Goal: Navigation & Orientation: Find specific page/section

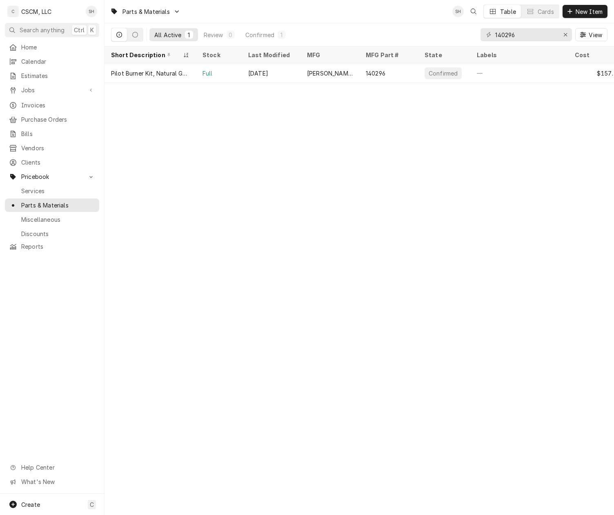
click at [379, 219] on div "Parts & Materials SH Table Cards New Item All Active 1 Review 0 Confirmed 1 140…" at bounding box center [360, 257] width 510 height 515
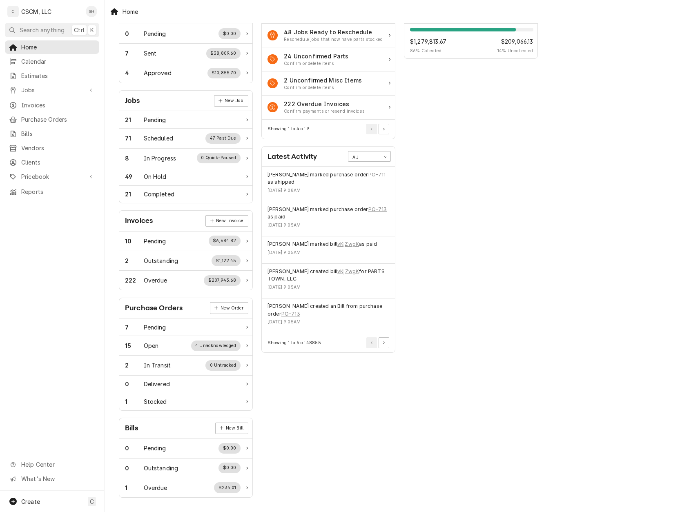
scroll to position [64, 0]
click at [387, 339] on button "Pagination Controls" at bounding box center [384, 342] width 11 height 11
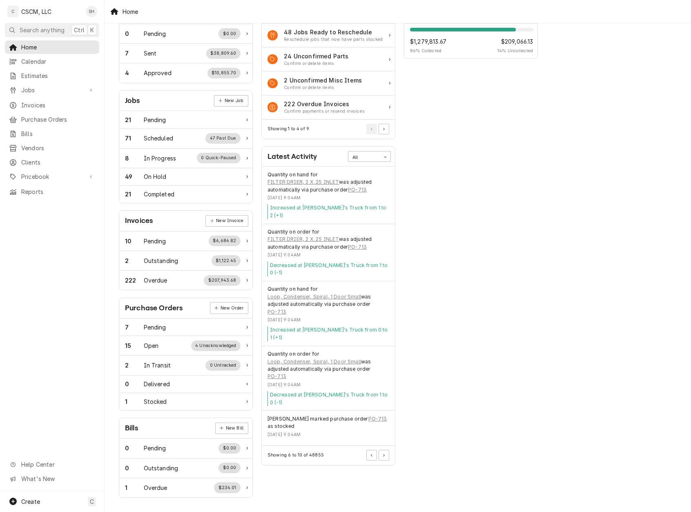
click at [562, 298] on div "Work Status Estimates New Estimate 0 Pending $0.00 7 Sent $38,809.60 4 Approved…" at bounding box center [398, 238] width 587 height 547
click at [386, 450] on button "Pagination Controls" at bounding box center [384, 455] width 11 height 11
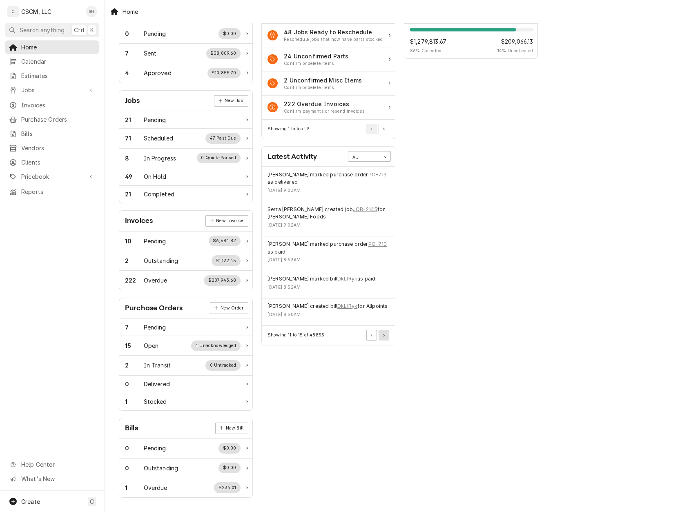
click at [384, 330] on button "Pagination Controls" at bounding box center [384, 335] width 11 height 11
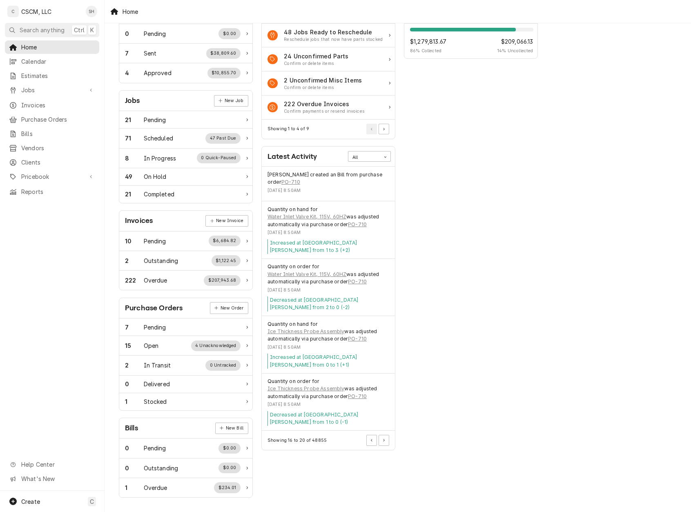
click at [440, 342] on div "Performance Metrics Revenue Potential All 86% $1,279,813.67 86 % Collected $209…" at bounding box center [471, 237] width 143 height 530
click at [438, 378] on div "Performance Metrics Revenue Potential All 86% $1,279,813.67 86 % Collected $209…" at bounding box center [471, 237] width 143 height 530
click at [528, 343] on div "Performance Metrics Revenue Potential All 86% $1,279,813.67 86 % Collected $209…" at bounding box center [471, 237] width 143 height 530
click at [551, 430] on div "Work Status Estimates New Estimate 0 Pending $0.00 7 Sent $38,809.60 4 Approved…" at bounding box center [398, 238] width 587 height 547
click at [440, 471] on div "Performance Metrics Revenue Potential All 86% $1,279,813.67 86 % Collected $209…" at bounding box center [471, 237] width 143 height 530
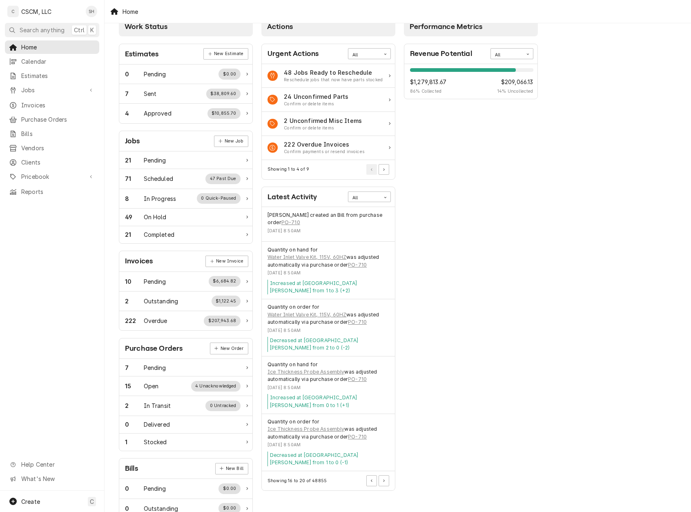
scroll to position [0, 0]
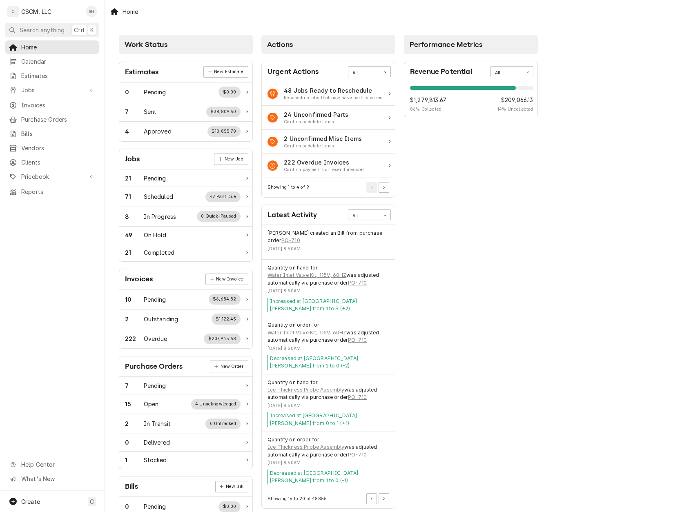
click at [129, 13] on div "Home" at bounding box center [124, 11] width 35 height 13
click at [441, 268] on div "Performance Metrics Revenue Potential All 86% $1,279,813.67 86 % Collected $209…" at bounding box center [471, 296] width 143 height 530
click at [530, 345] on div "Performance Metrics Revenue Potential All 86% $1,279,813.67 86 % Collected $209…" at bounding box center [471, 296] width 143 height 530
click at [496, 320] on div "Performance Metrics Revenue Potential All 86% $1,279,813.67 86 % Collected $209…" at bounding box center [471, 296] width 143 height 530
click at [373, 495] on button "Pagination Controls" at bounding box center [371, 498] width 11 height 11
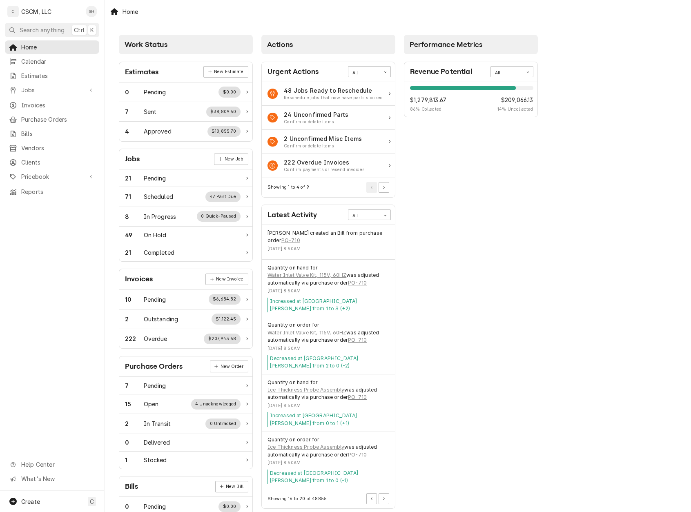
click at [372, 505] on div "Actions Urgent Actions All 48 Jobs Ready to Reschedule Reschedule jobs that now…" at bounding box center [328, 296] width 143 height 530
click at [371, 502] on div "Actions Urgent Actions All 48 Jobs Ready to Reschedule Reschedule jobs that now…" at bounding box center [328, 296] width 143 height 530
click at [415, 463] on div "Performance Metrics Revenue Potential All 86% $1,279,813.67 86 % Collected $209…" at bounding box center [471, 296] width 143 height 530
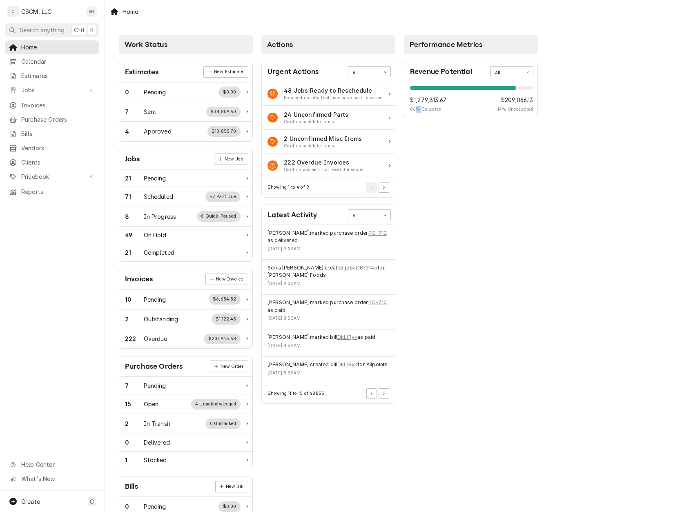
click at [38, 158] on span "Clients" at bounding box center [58, 162] width 74 height 9
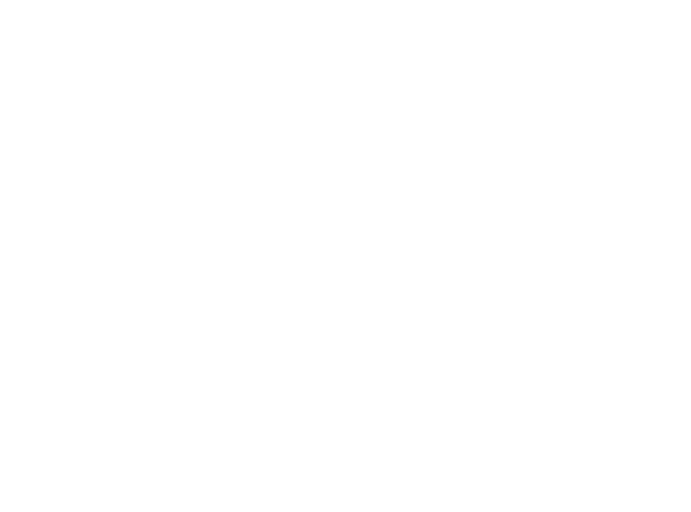
click at [31, 158] on div "Dynamic Content Wrapper" at bounding box center [345, 256] width 691 height 512
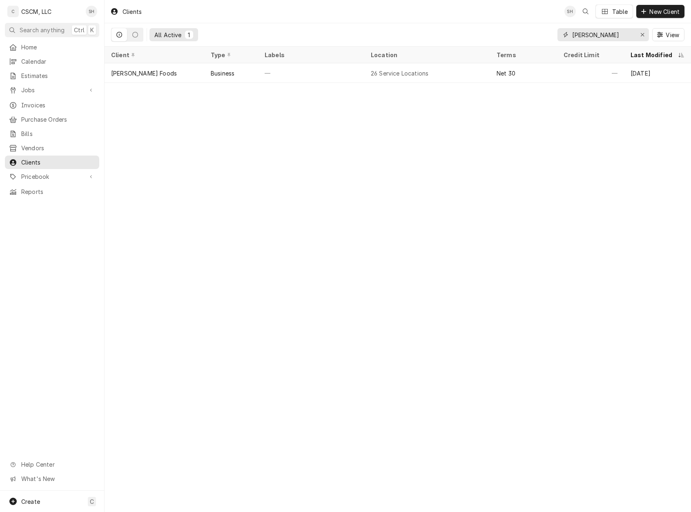
click at [644, 33] on icon "Erase input" at bounding box center [642, 35] width 4 height 6
click at [634, 36] on input "Dynamic Content Wrapper" at bounding box center [602, 34] width 61 height 13
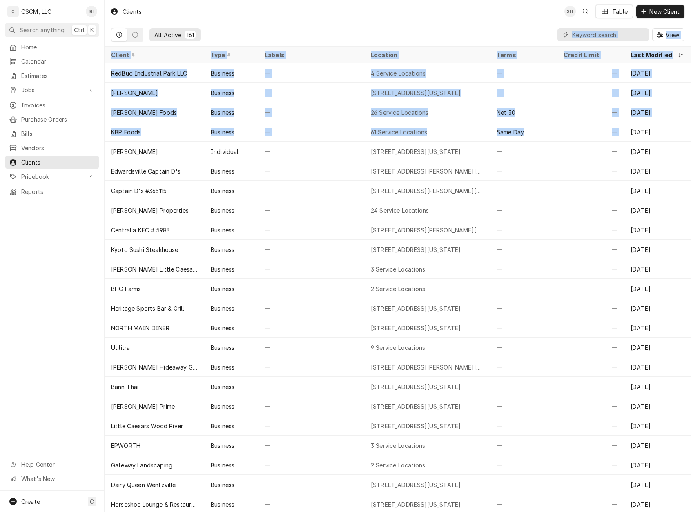
drag, startPoint x: 644, startPoint y: 36, endPoint x: 590, endPoint y: 33, distance: 53.6
click at [590, 33] on div "Clients SH Table New Client All Active 161 View Client Type Labels Location Ter…" at bounding box center [398, 256] width 587 height 512
click at [590, 33] on input "Dynamic Content Wrapper" at bounding box center [608, 34] width 73 height 13
